Goal: Information Seeking & Learning: Find specific fact

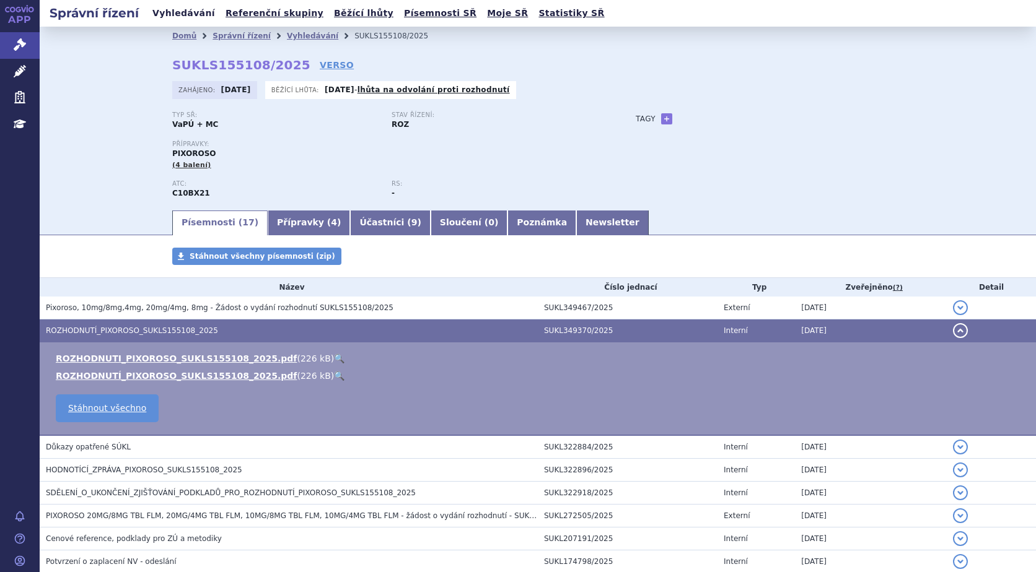
click at [179, 11] on link "Vyhledávání" at bounding box center [184, 13] width 70 height 17
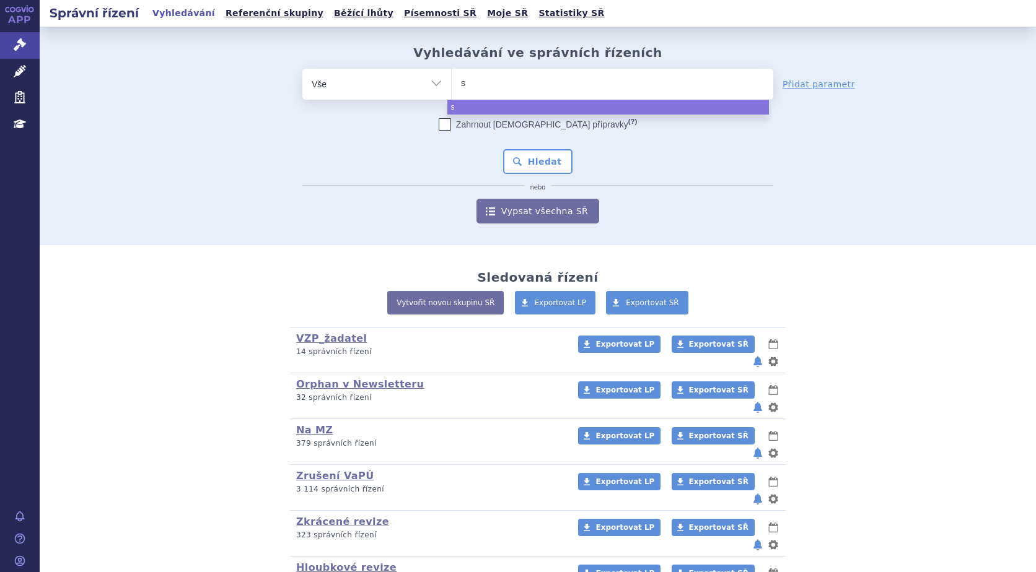
type input "sk"
type input "sky"
type input "skyc"
type input "skycla"
type input "skyclar"
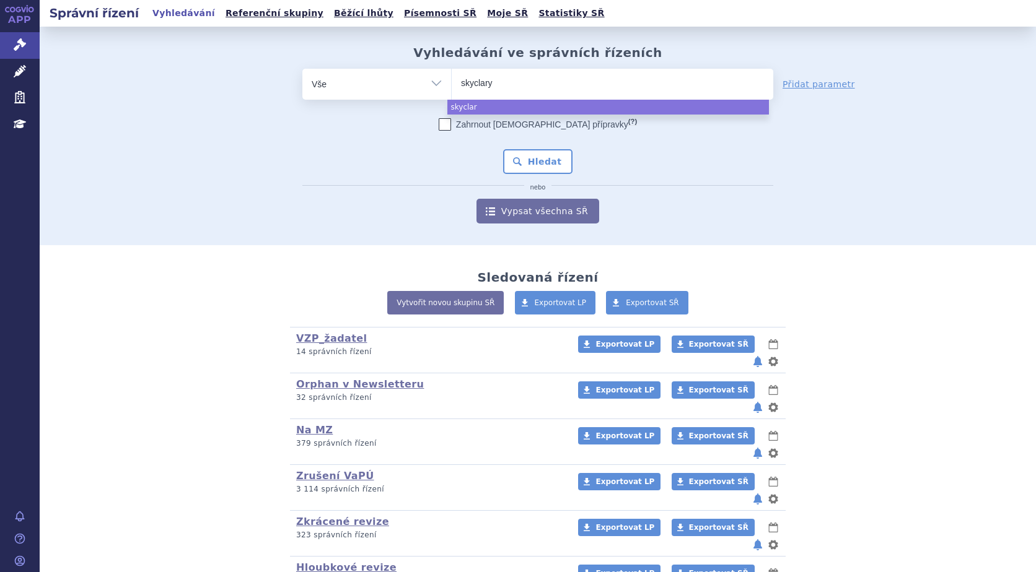
type input "skyclarys"
select select "skyclarys"
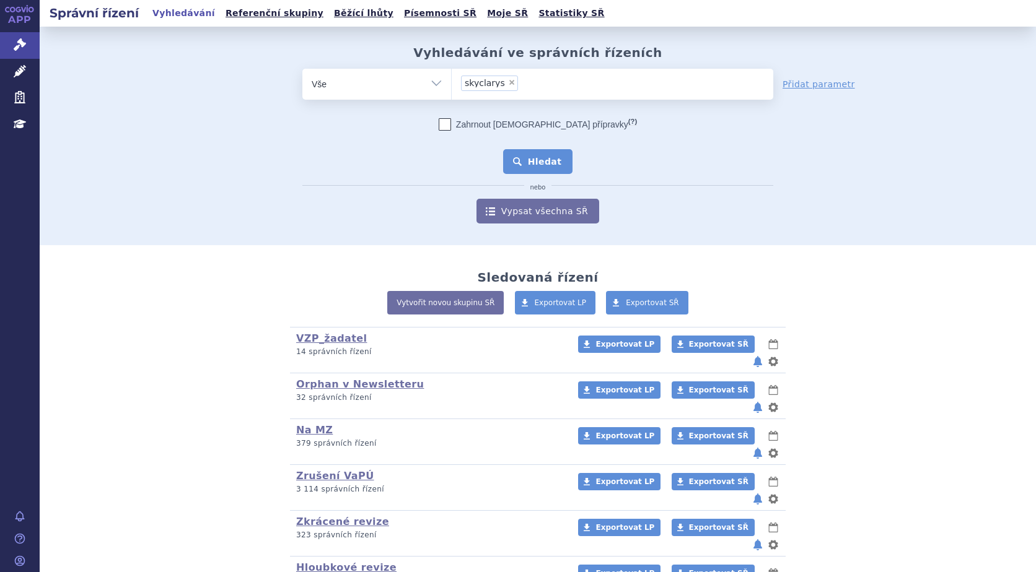
click at [540, 158] on button "Hledat" at bounding box center [538, 161] width 70 height 25
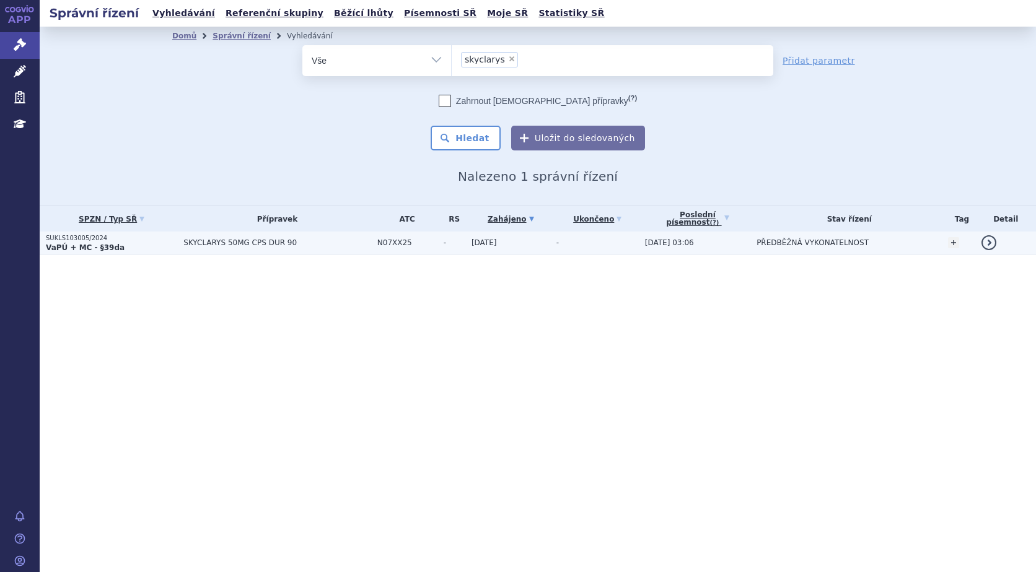
click at [73, 237] on p "SUKLS103005/2024" at bounding box center [111, 238] width 131 height 9
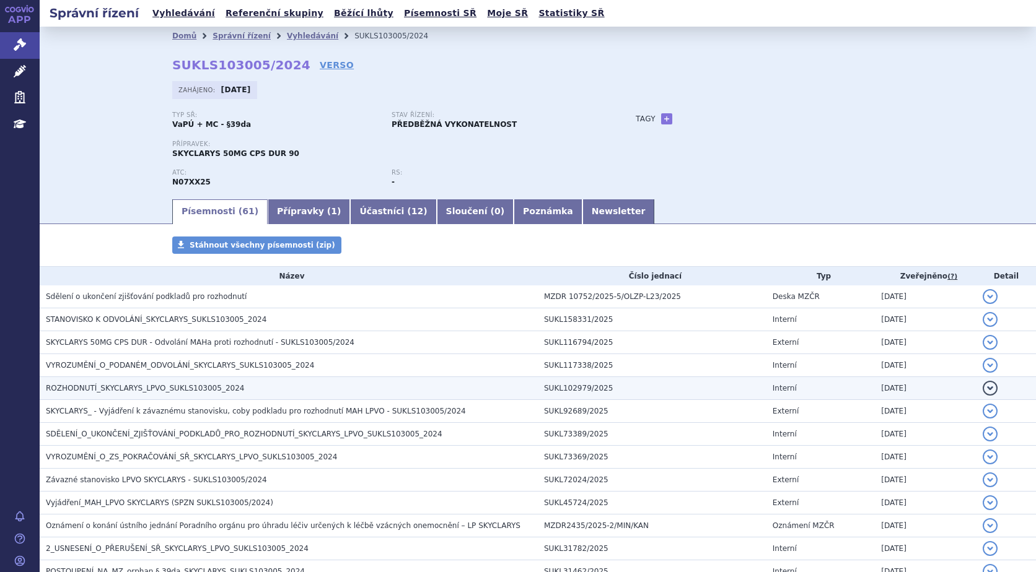
click at [108, 392] on span "ROZHODNUTÍ_SKYCLARYS_LPVO_SUKLS103005_2024" at bounding box center [145, 388] width 198 height 9
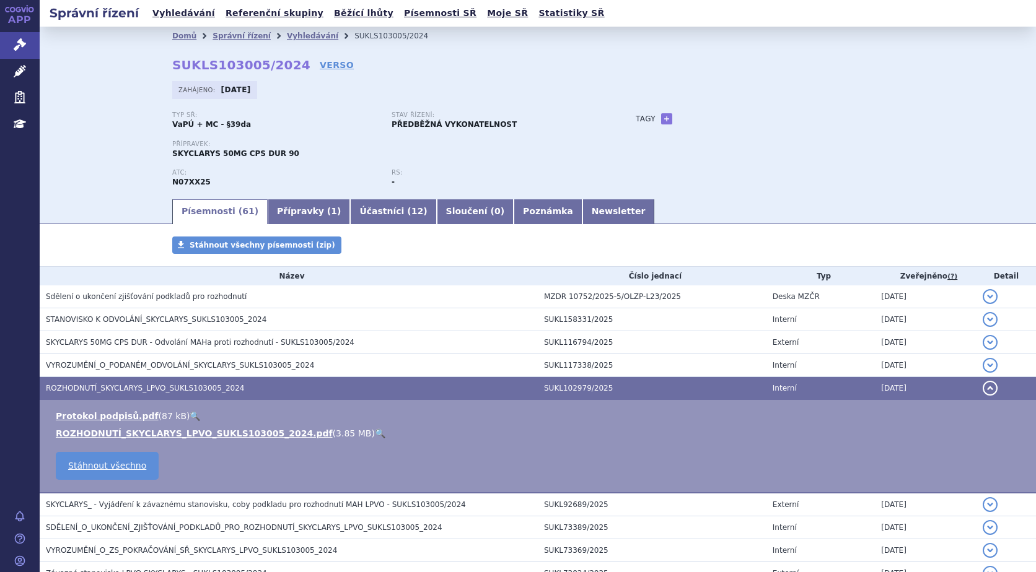
click at [375, 433] on link "🔍" at bounding box center [380, 434] width 11 height 10
click at [14, 68] on icon at bounding box center [20, 71] width 12 height 12
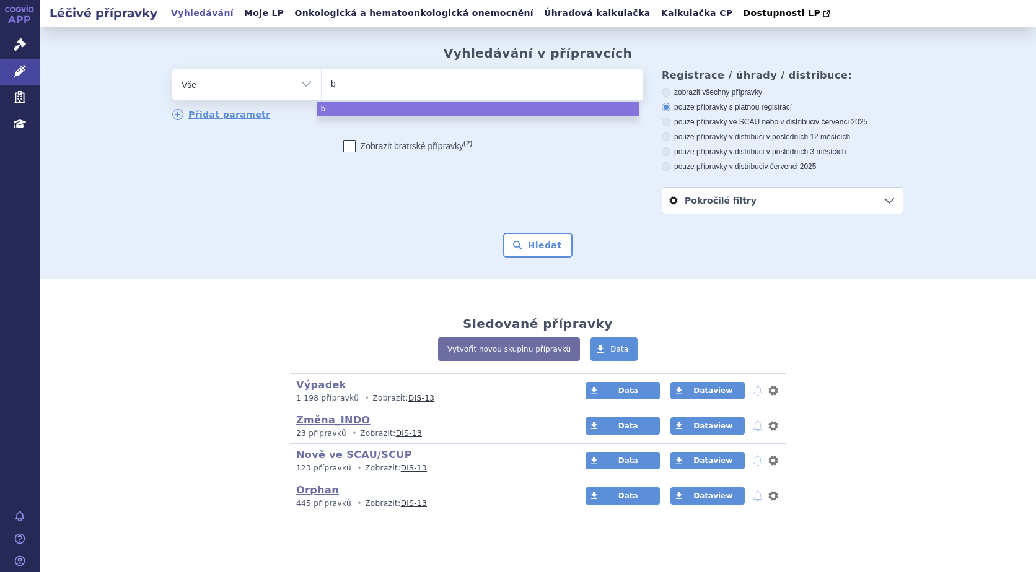
type input "bv"
type input "bve"
type input "bven"
type input "bvenci"
type input "bvencio"
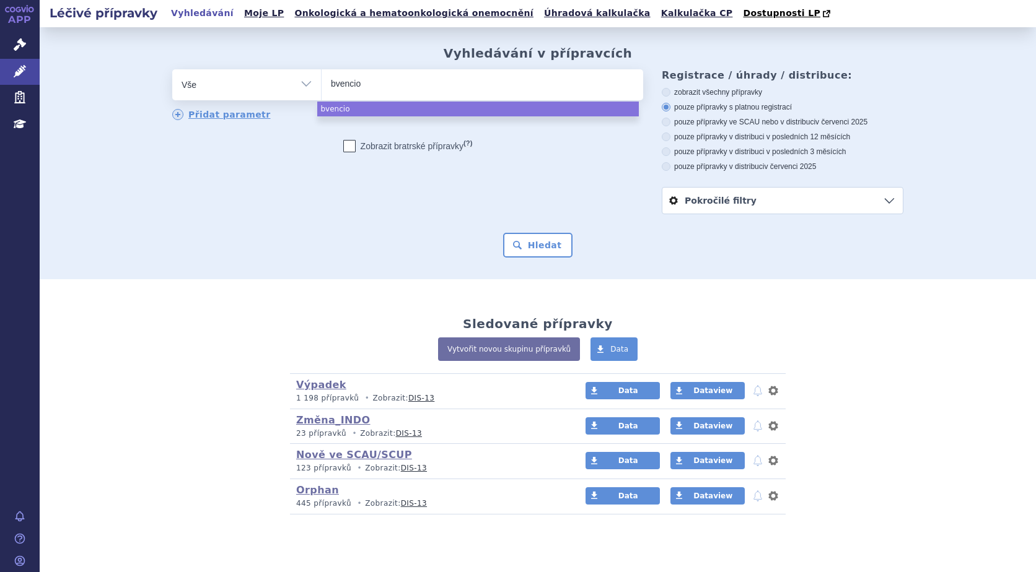
click at [331, 84] on input "bvencio" at bounding box center [357, 83] width 52 height 15
select select "bvencio"
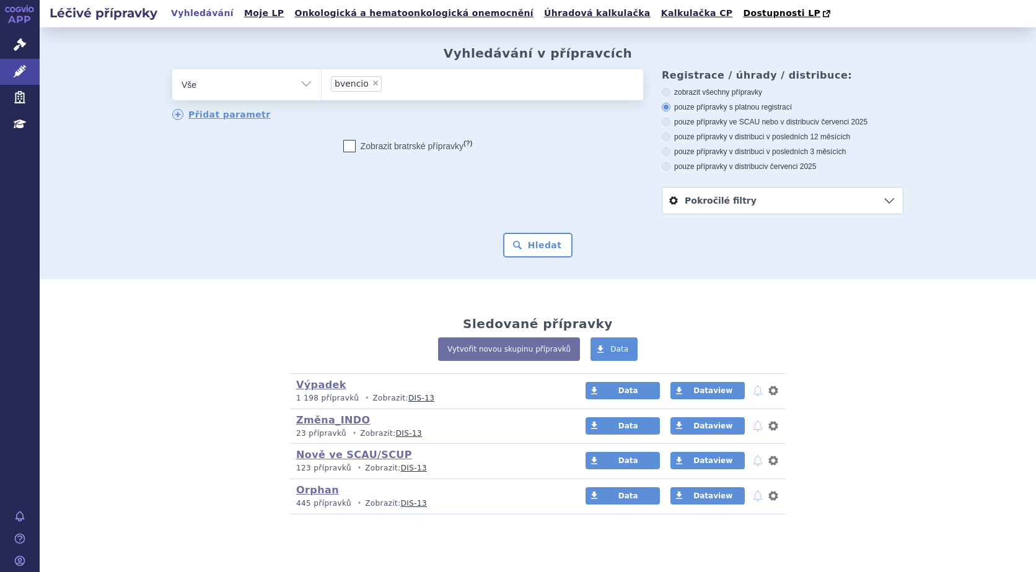
click at [372, 84] on span "×" at bounding box center [375, 82] width 7 height 7
click at [322, 84] on select "bvencio" at bounding box center [321, 84] width 1 height 31
select select
type input "b"
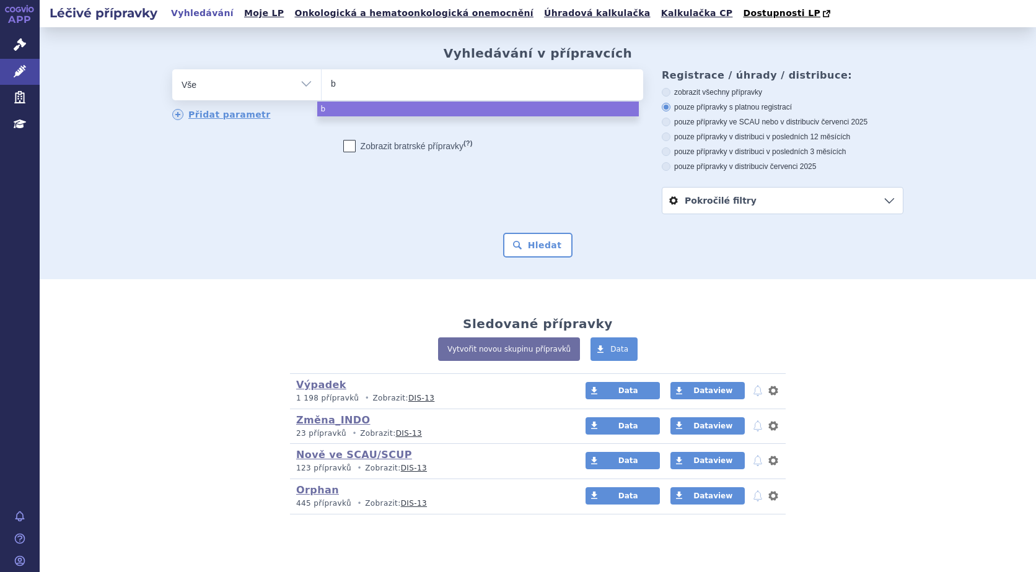
type input "ba"
type input "bave"
type input "baven"
type input "bavenc"
type input "bavenci"
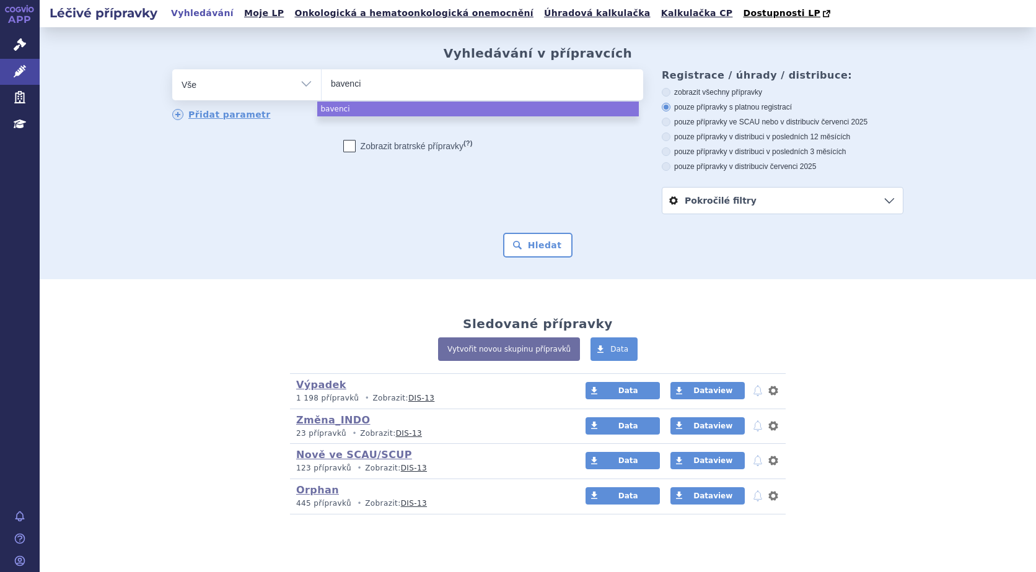
type input "bavencio"
select select "bavencio"
click at [531, 245] on button "Hledat" at bounding box center [538, 245] width 70 height 25
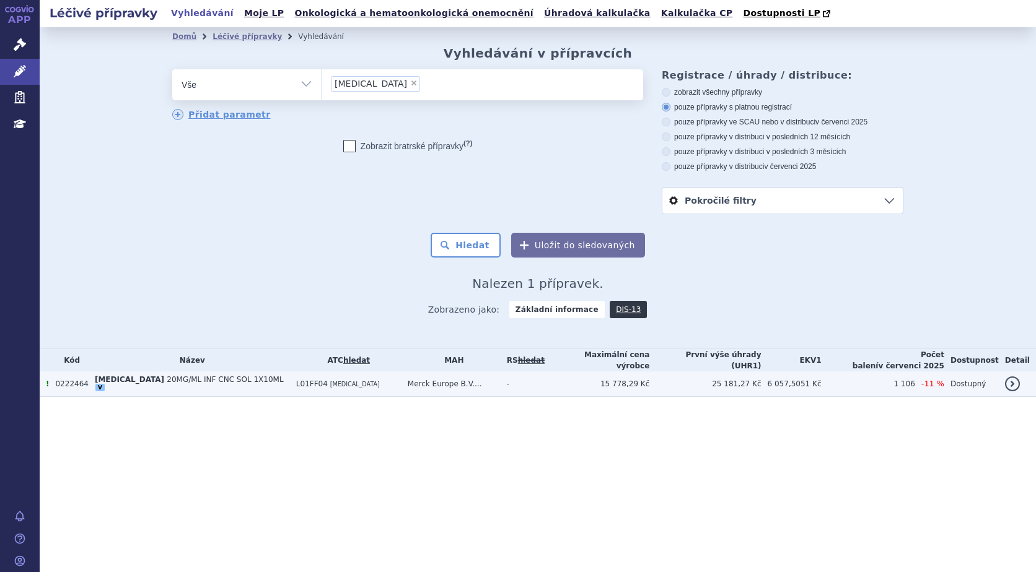
click at [170, 380] on span "20MG/ML INF CNC SOL 1X10ML" at bounding box center [225, 379] width 116 height 9
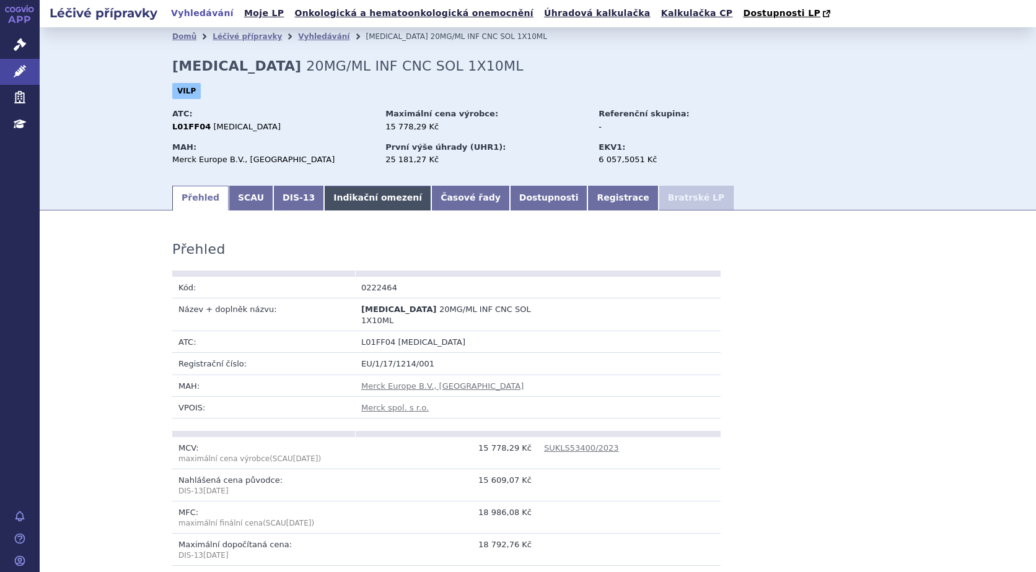
click at [343, 203] on link "Indikační omezení" at bounding box center [377, 198] width 107 height 25
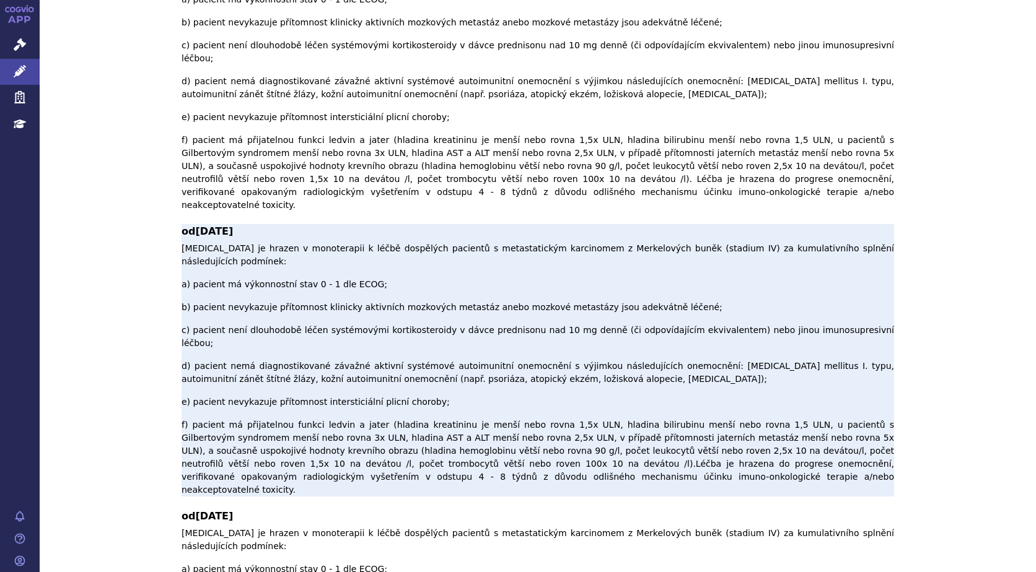
scroll to position [717, 0]
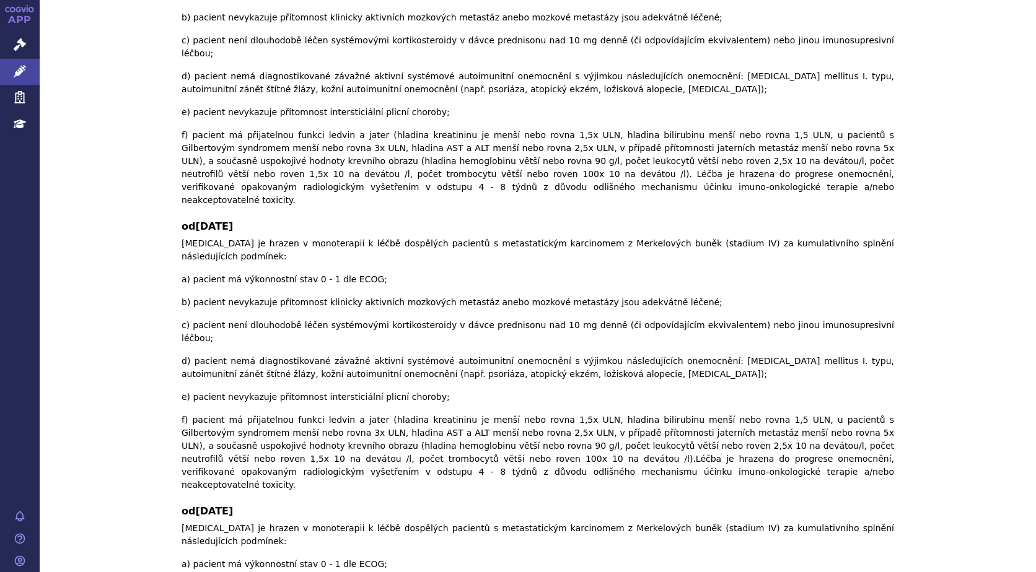
checkbox input "true"
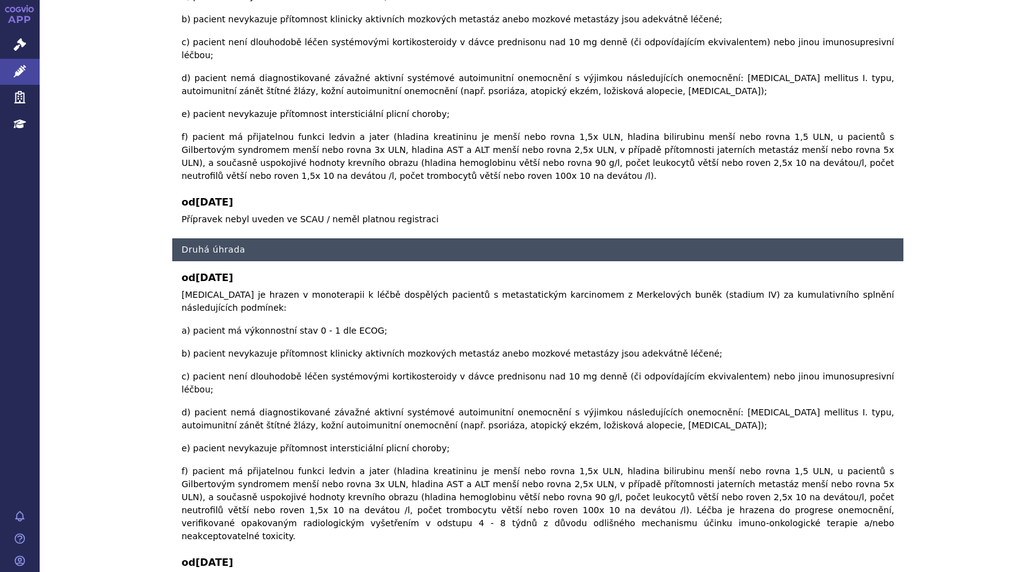
scroll to position [1385, 0]
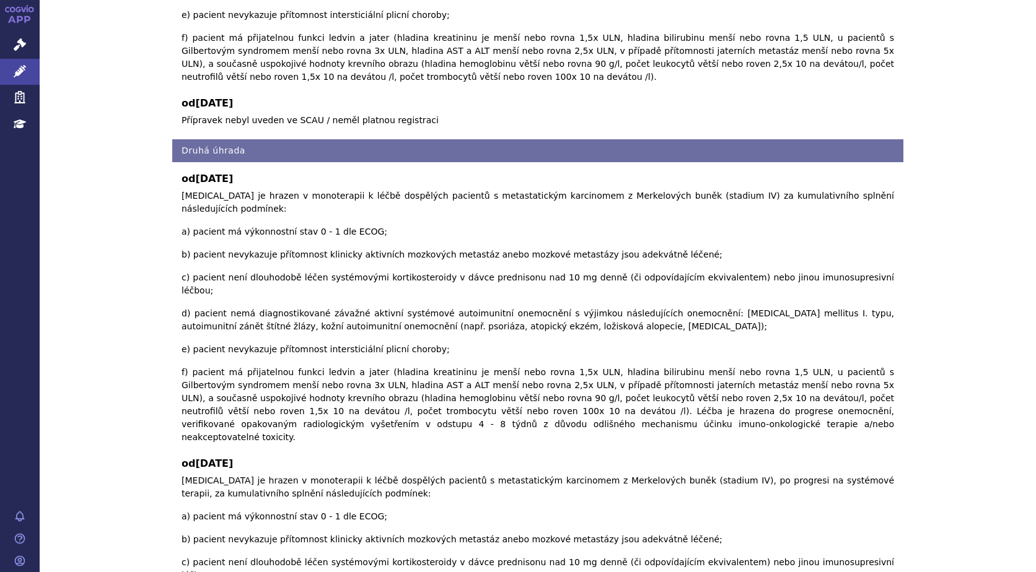
checkbox input "true"
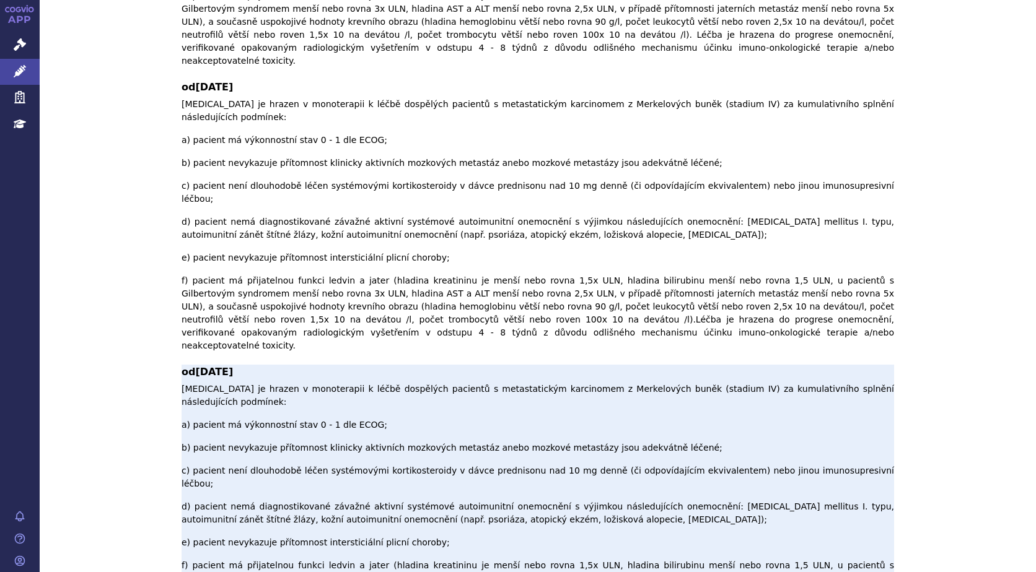
scroll to position [827, 0]
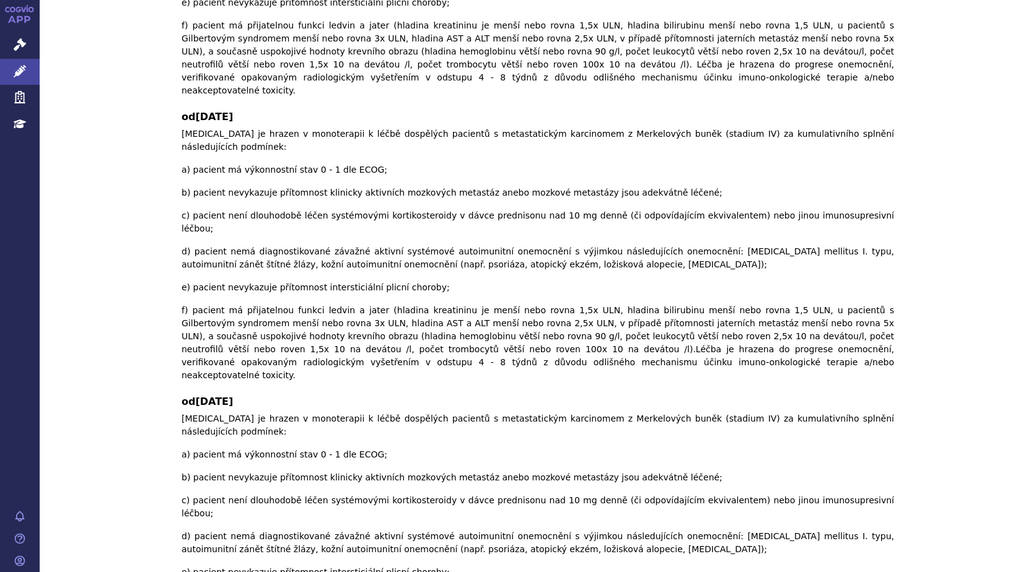
checkbox input "false"
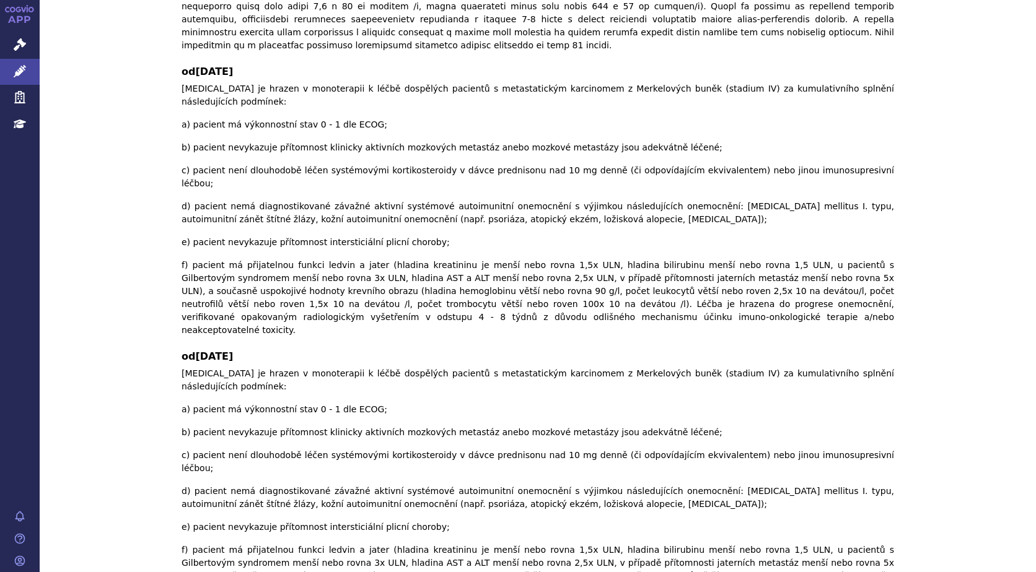
scroll to position [717, 0]
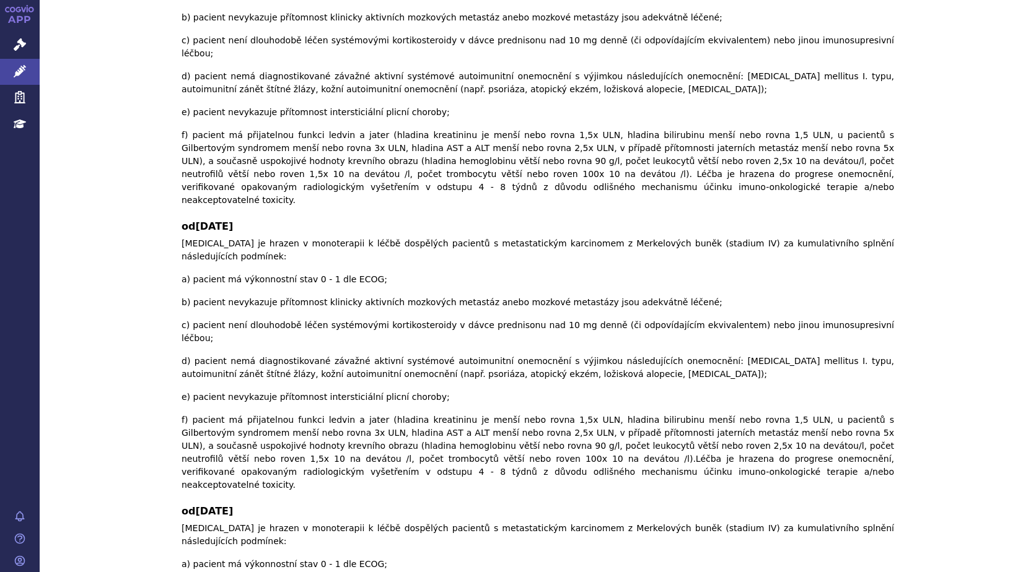
checkbox input "true"
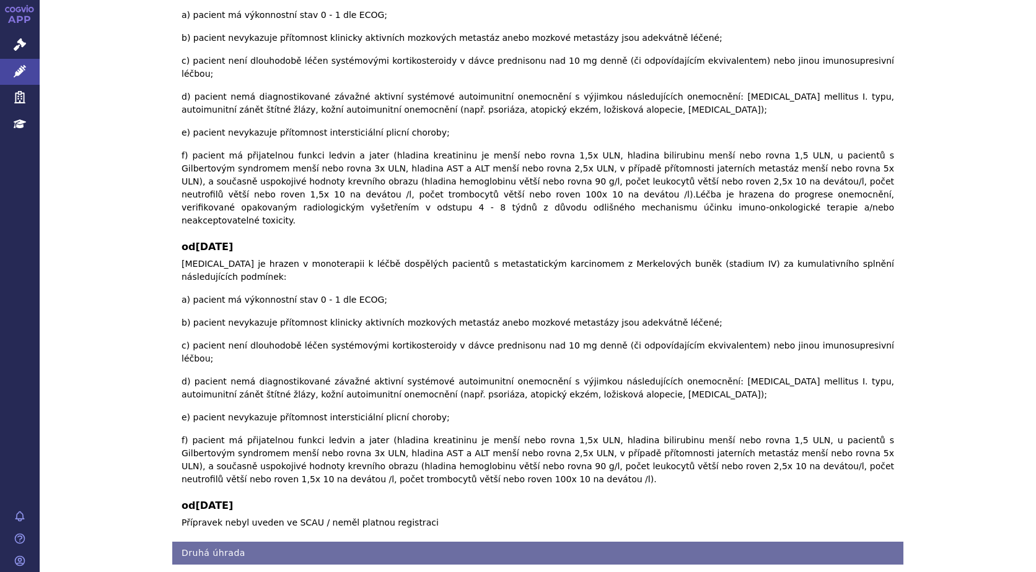
scroll to position [965, 0]
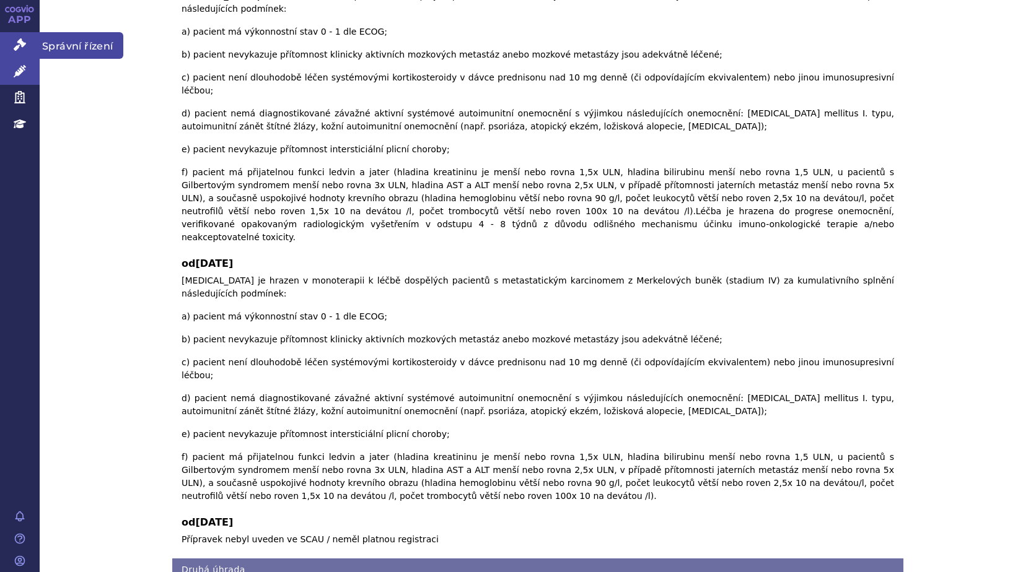
click at [15, 42] on icon at bounding box center [20, 44] width 12 height 12
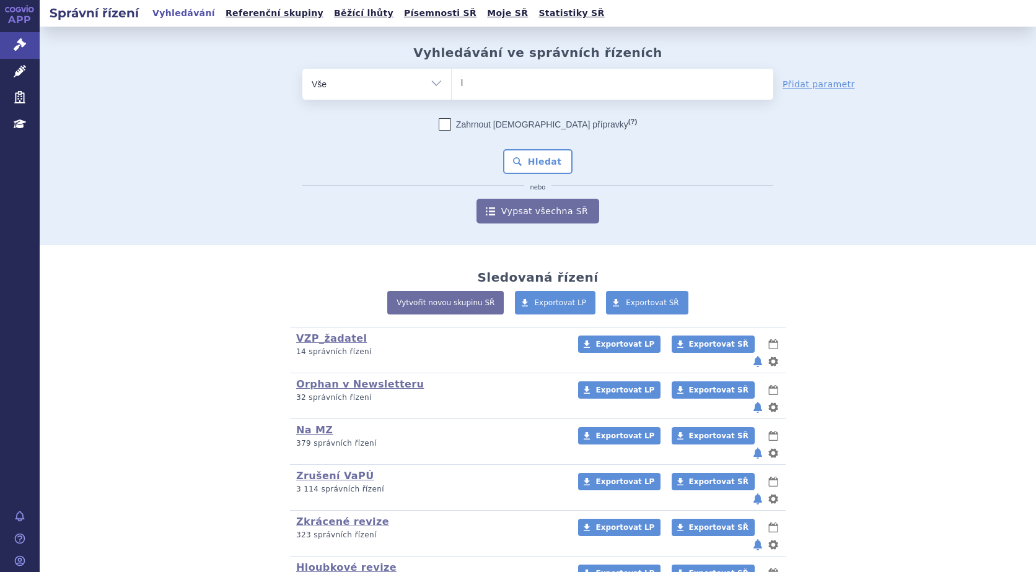
type input "li"
type input "lib"
type input "libr"
type input "libro"
type input "libroxa"
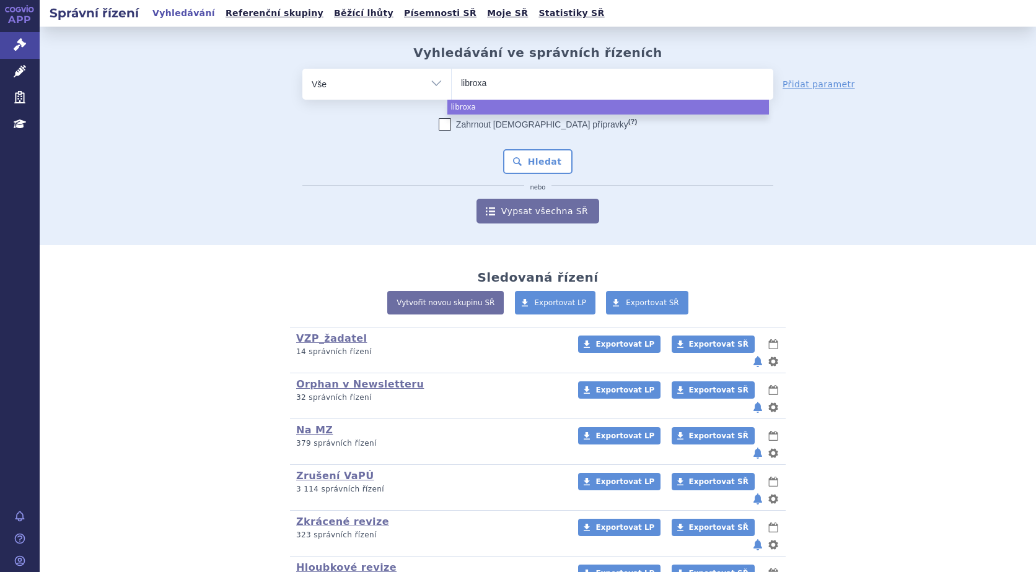
type input "libroxar"
select select "libroxar"
click at [533, 157] on button "Hledat" at bounding box center [538, 161] width 70 height 25
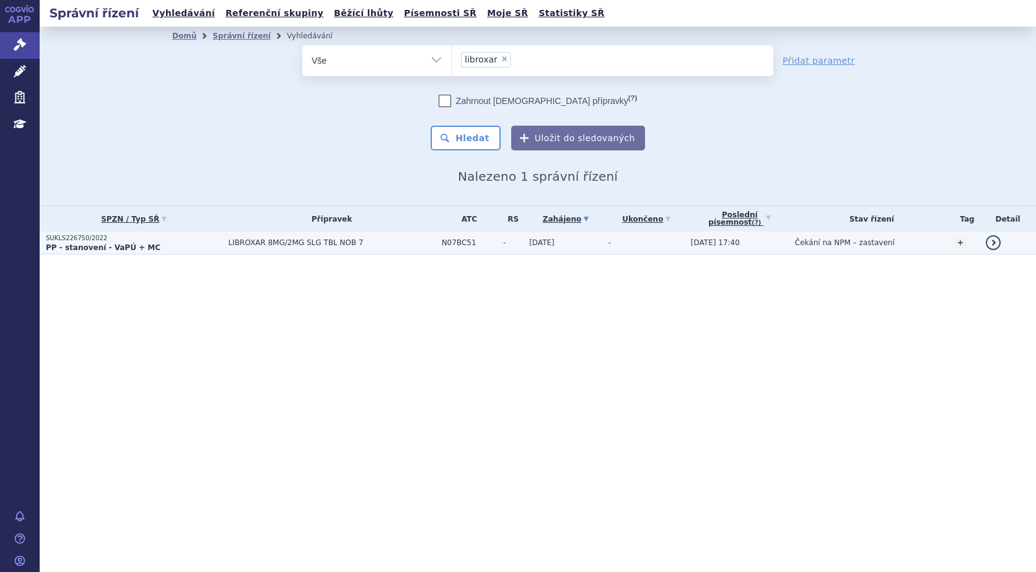
click at [70, 241] on p "SUKLS226750/2022" at bounding box center [134, 238] width 176 height 9
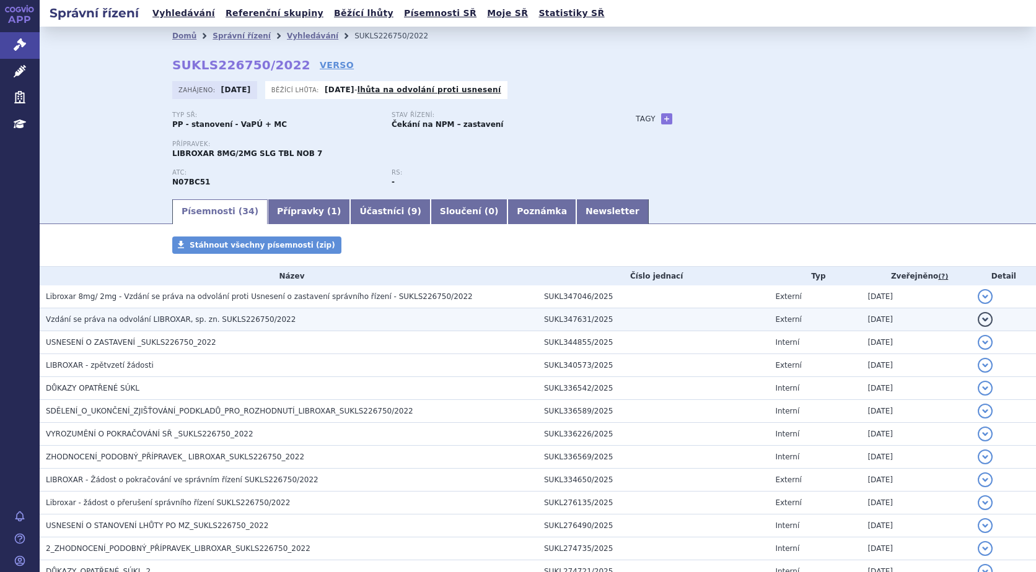
click at [141, 320] on span "Vzdání se práva na odvolání LIBROXAR, sp. zn. SUKLS226750/2022" at bounding box center [171, 319] width 250 height 9
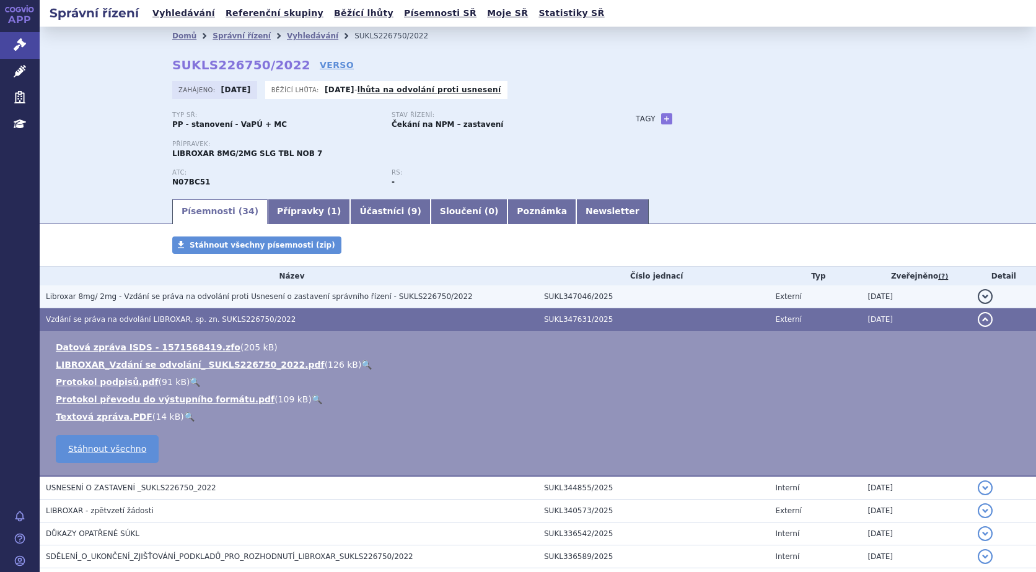
click at [134, 297] on span "Libroxar 8mg/ 2mg - Vzdání se práva na odvolání proti Usnesení o zastavení sprá…" at bounding box center [259, 296] width 427 height 9
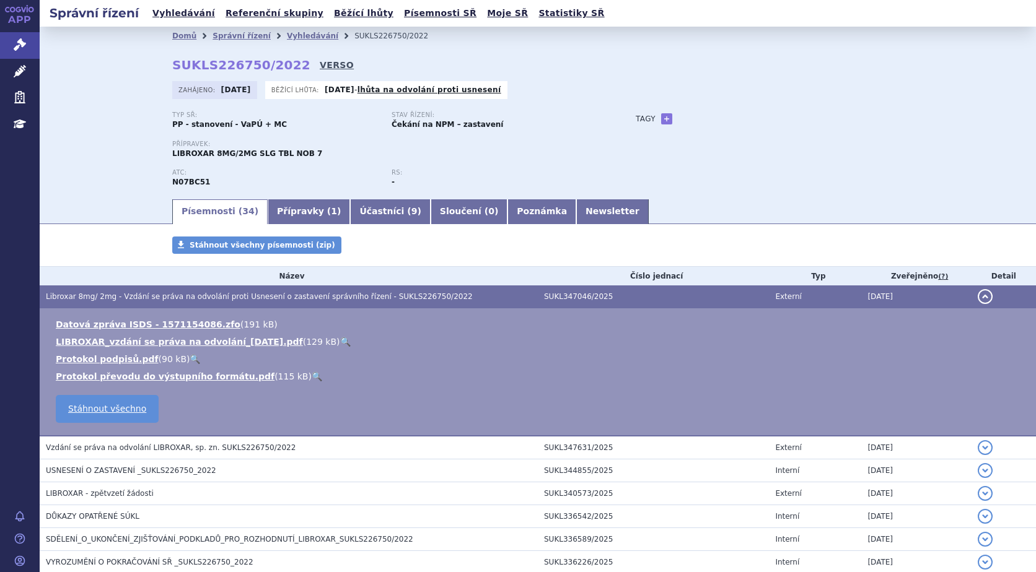
click at [320, 66] on link "VERSO" at bounding box center [337, 65] width 34 height 12
